Goal: Information Seeking & Learning: Learn about a topic

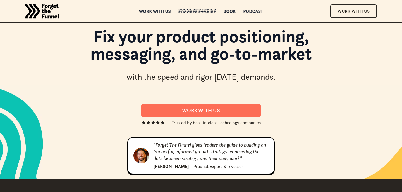
click at [195, 12] on div "Success Stories" at bounding box center [198, 13] width 38 height 4
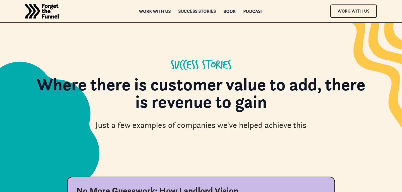
click at [195, 12] on div "Success Stories" at bounding box center [198, 11] width 38 height 4
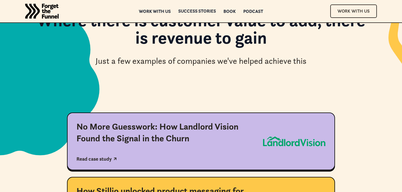
scroll to position [179, 0]
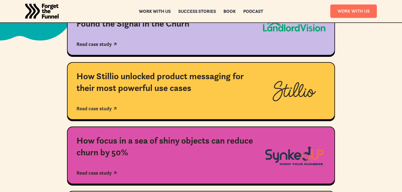
click at [175, 76] on div "How Stillio unlocked product messaging for their most powerful use cases" at bounding box center [165, 81] width 177 height 23
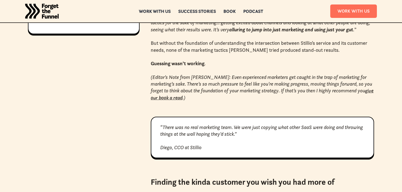
scroll to position [388, 0]
